Goal: Task Accomplishment & Management: Use online tool/utility

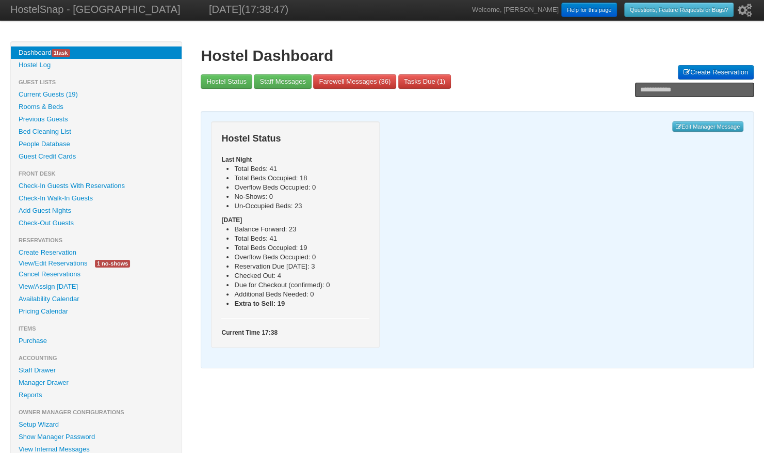
click at [51, 299] on link "Availability Calendar" at bounding box center [96, 299] width 171 height 12
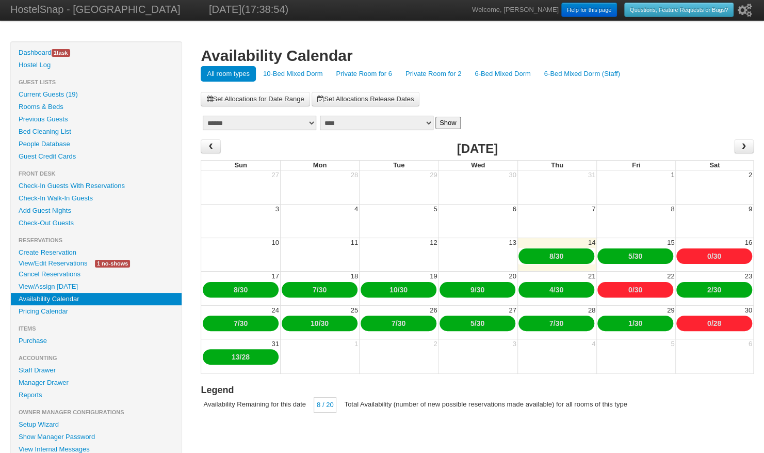
click at [297, 69] on link "10-Bed Mixed Dorm" at bounding box center [293, 73] width 72 height 15
